Goal: Book appointment/travel/reservation

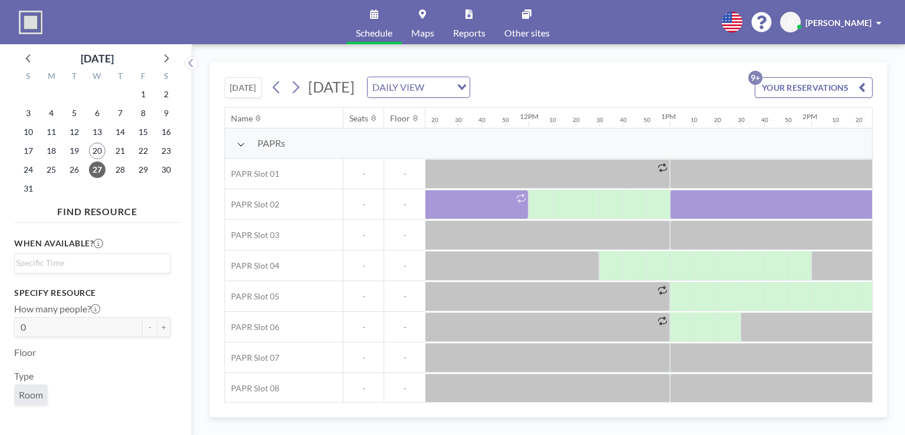
scroll to position [0, 1664]
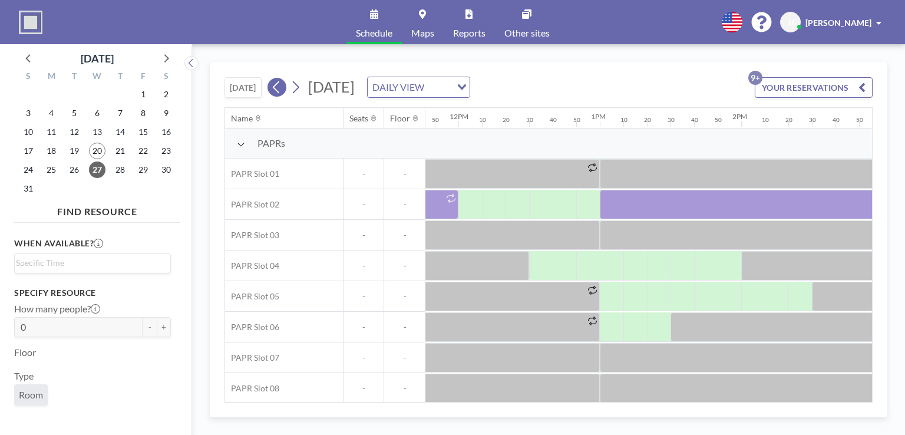
click at [279, 86] on icon at bounding box center [276, 87] width 11 height 18
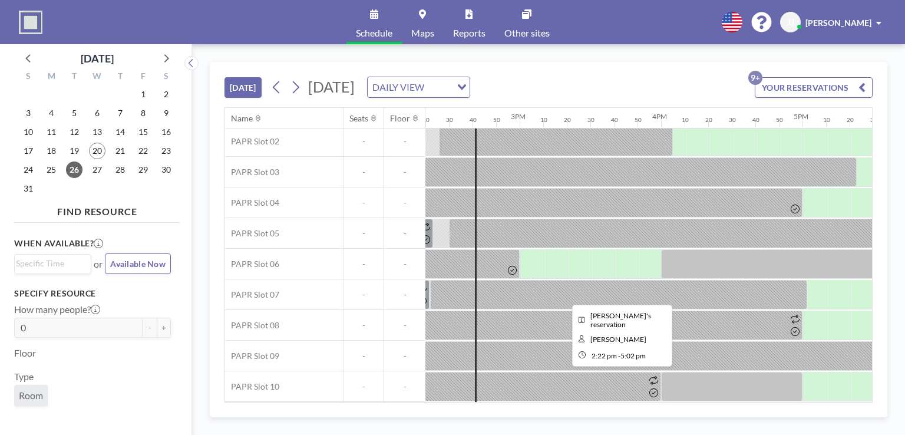
scroll to position [0, 2027]
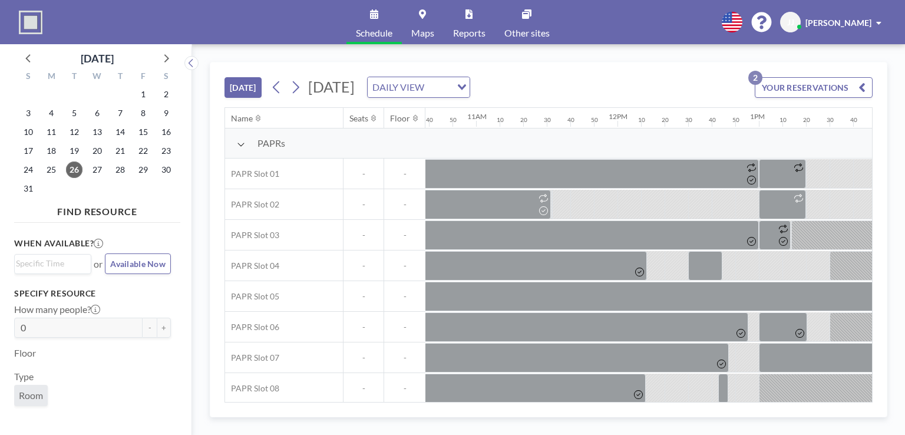
scroll to position [0, 2051]
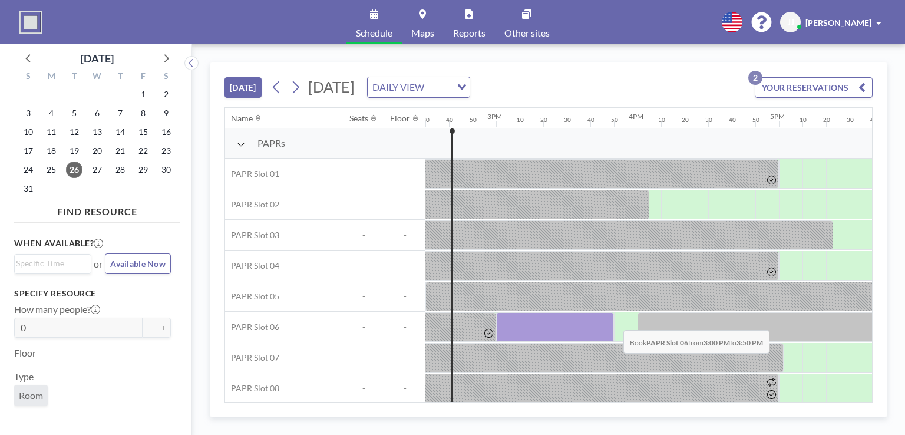
drag, startPoint x: 503, startPoint y: 324, endPoint x: 622, endPoint y: 321, distance: 119.6
click at [614, 321] on div at bounding box center [555, 326] width 118 height 29
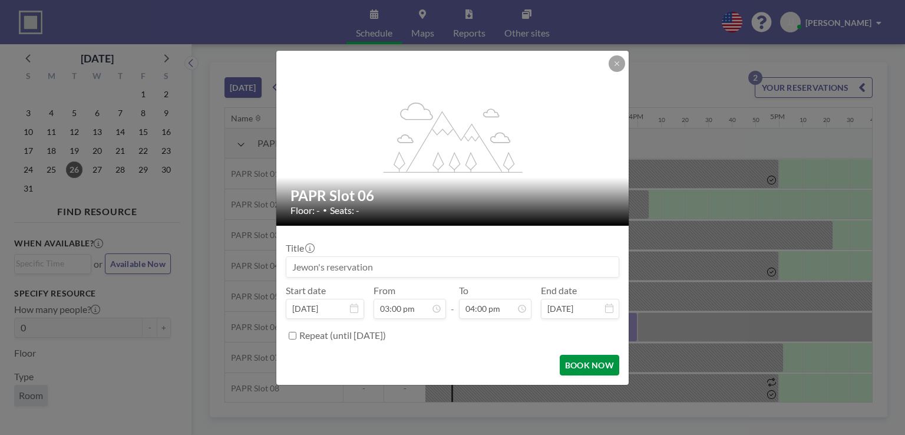
click at [605, 362] on button "BOOK NOW" at bounding box center [590, 365] width 60 height 21
